Goal: Task Accomplishment & Management: Manage account settings

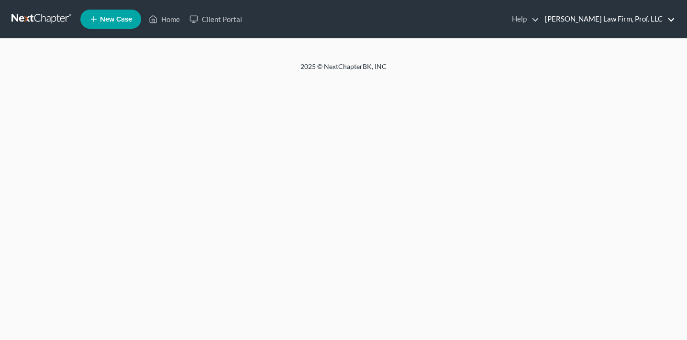
click at [638, 21] on link "[PERSON_NAME] Law Firm, Prof. LLC" at bounding box center [607, 19] width 135 height 17
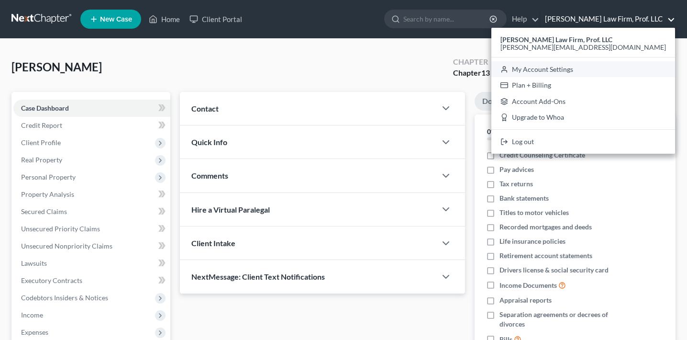
click at [624, 71] on link "My Account Settings" at bounding box center [584, 69] width 184 height 16
select select "23"
select select "43"
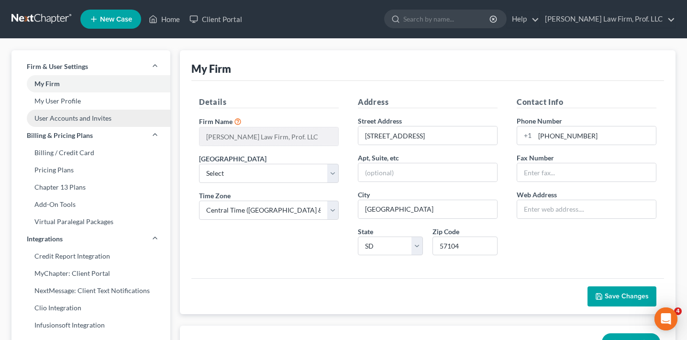
click at [88, 118] on link "User Accounts and Invites" at bounding box center [90, 118] width 159 height 17
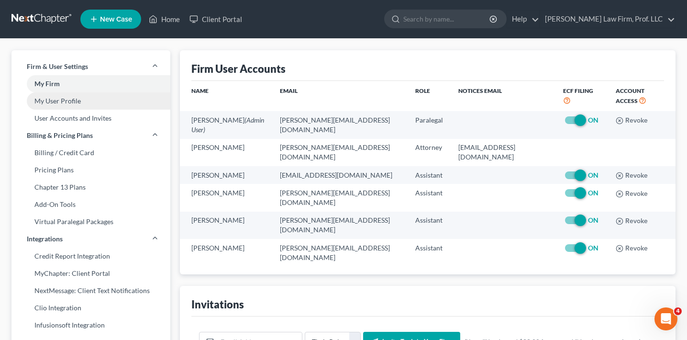
click at [87, 100] on link "My User Profile" at bounding box center [90, 100] width 159 height 17
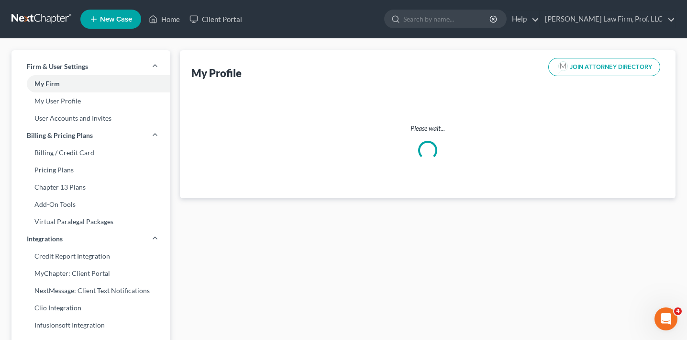
select select "43"
select select "73"
select select "attorney"
select select "0"
